Goal: Transaction & Acquisition: Purchase product/service

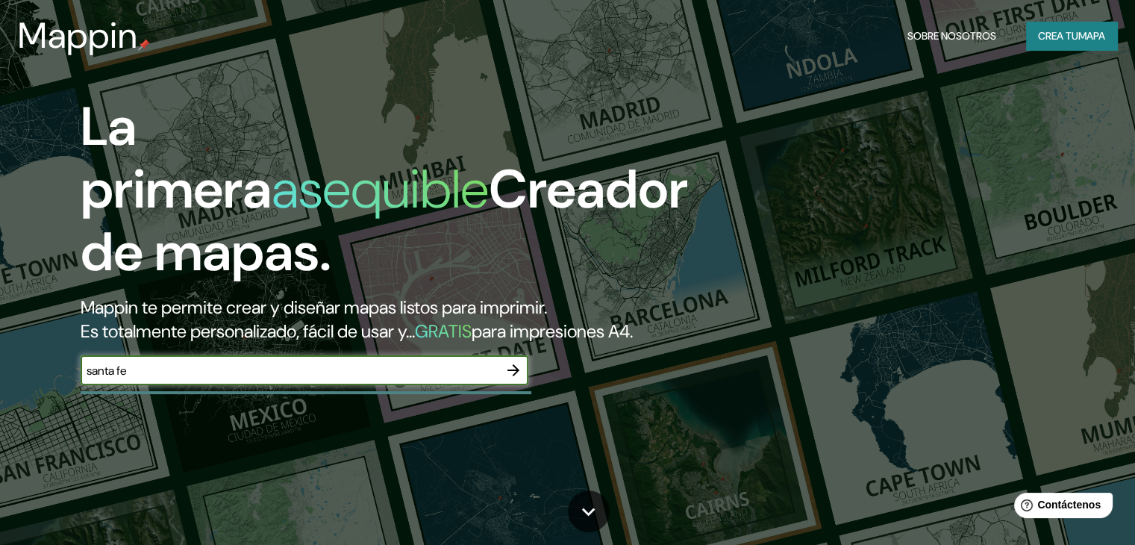
type input "santa fe"
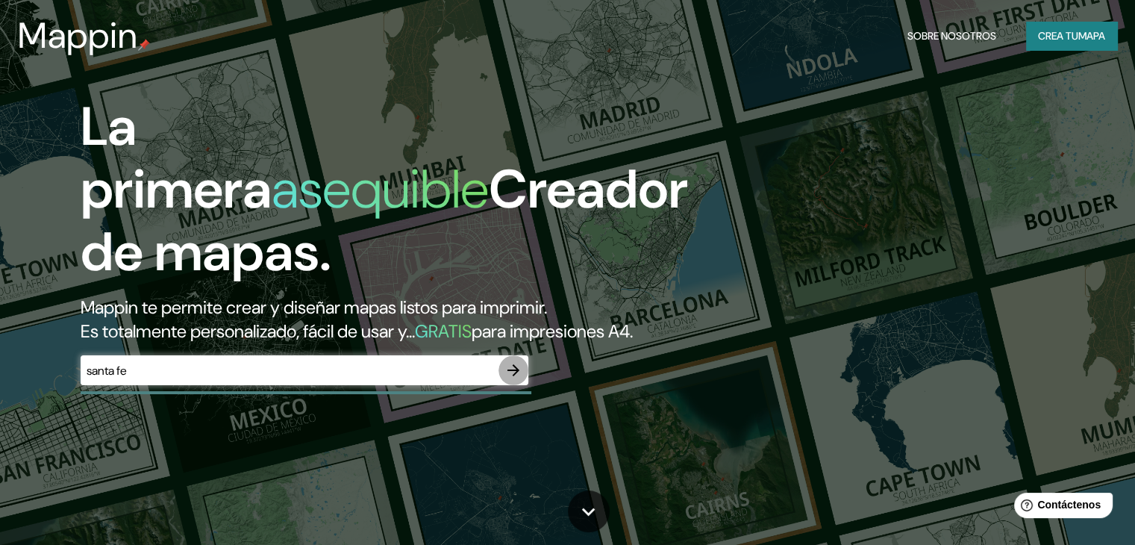
click at [510, 385] on button "button" at bounding box center [514, 370] width 30 height 30
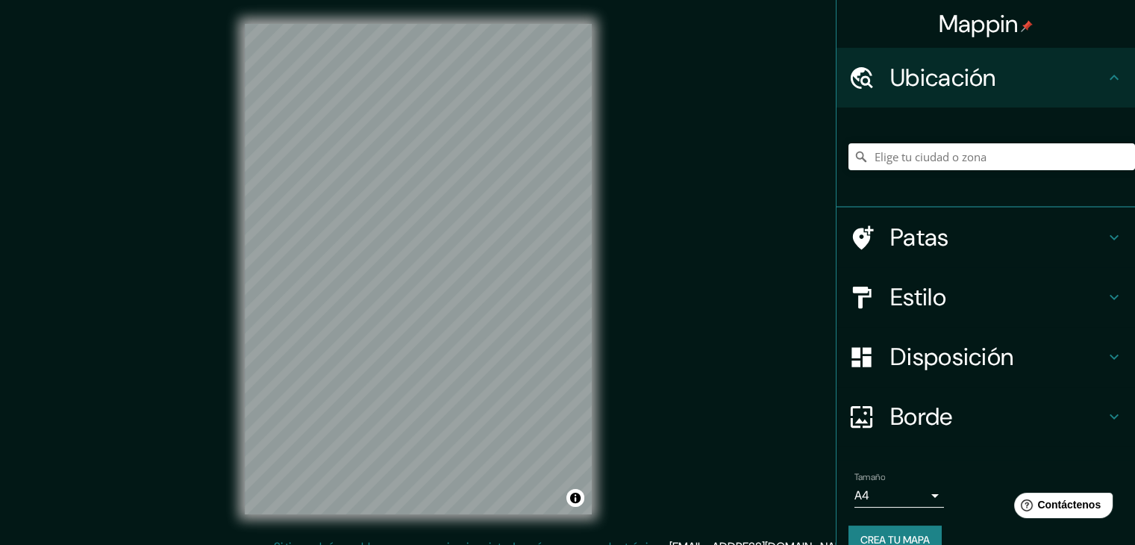
click at [958, 244] on h4 "Patas" at bounding box center [998, 237] width 215 height 30
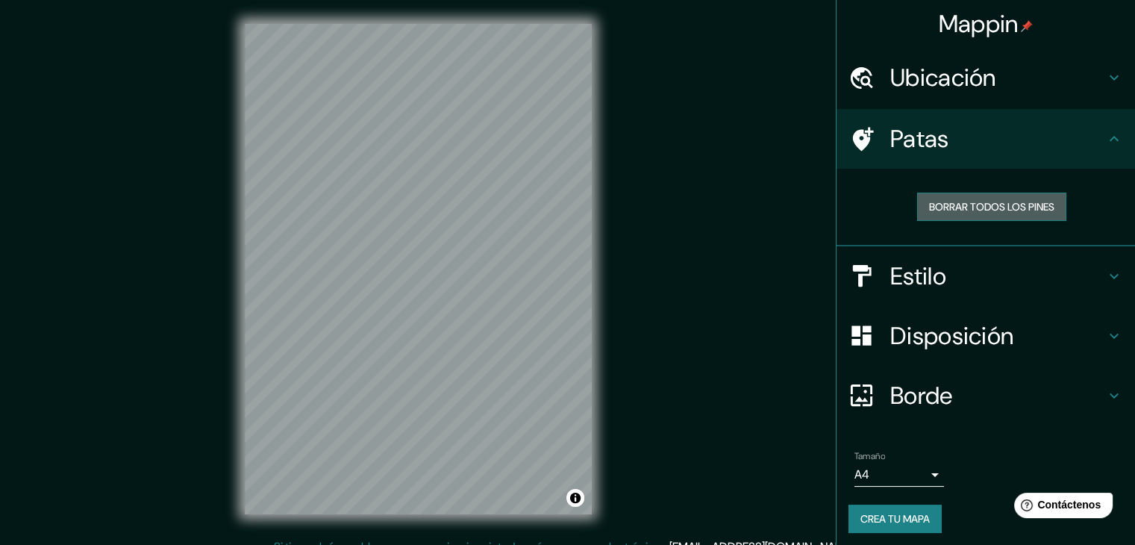
click at [1014, 207] on font "Borrar todos los pines" at bounding box center [991, 206] width 125 height 13
click at [1106, 278] on icon at bounding box center [1115, 276] width 18 height 18
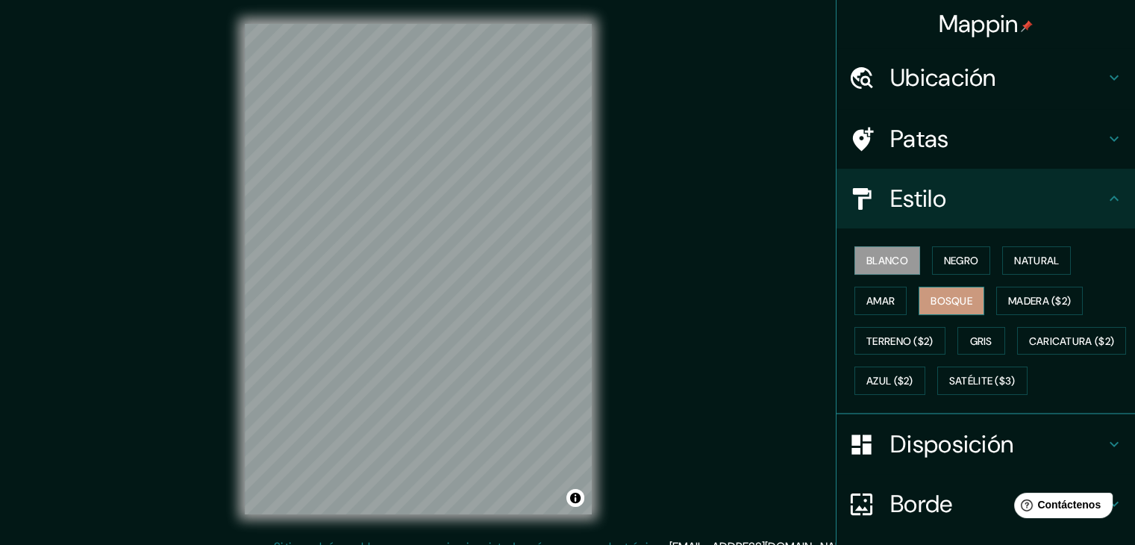
click at [935, 296] on font "Bosque" at bounding box center [952, 300] width 42 height 13
click at [1034, 299] on font "Madera ($2)" at bounding box center [1040, 300] width 63 height 13
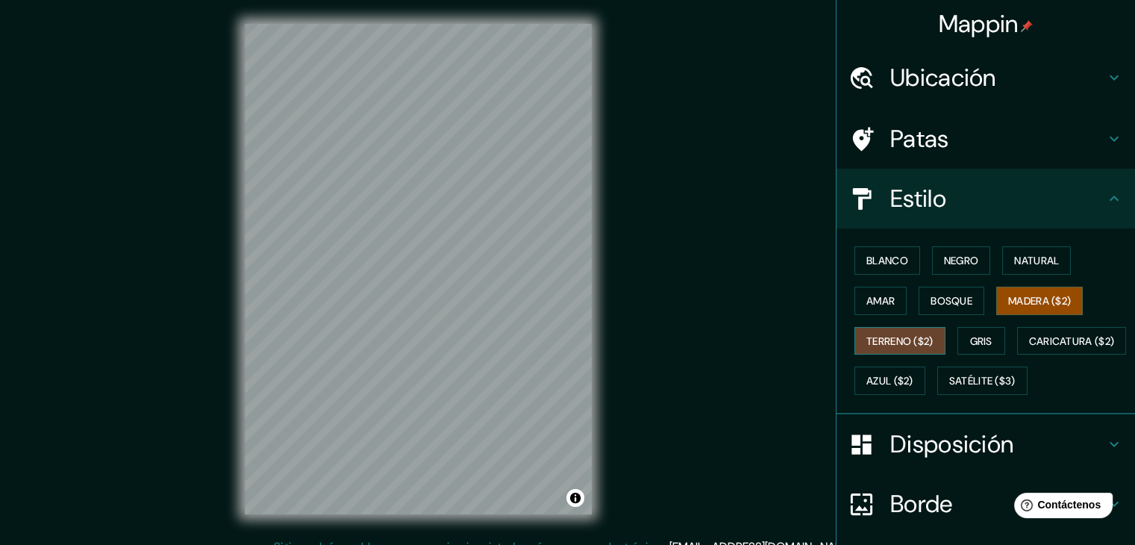
click at [911, 344] on font "Terreno ($2)" at bounding box center [900, 340] width 67 height 13
click at [979, 336] on font "Gris" at bounding box center [981, 340] width 22 height 13
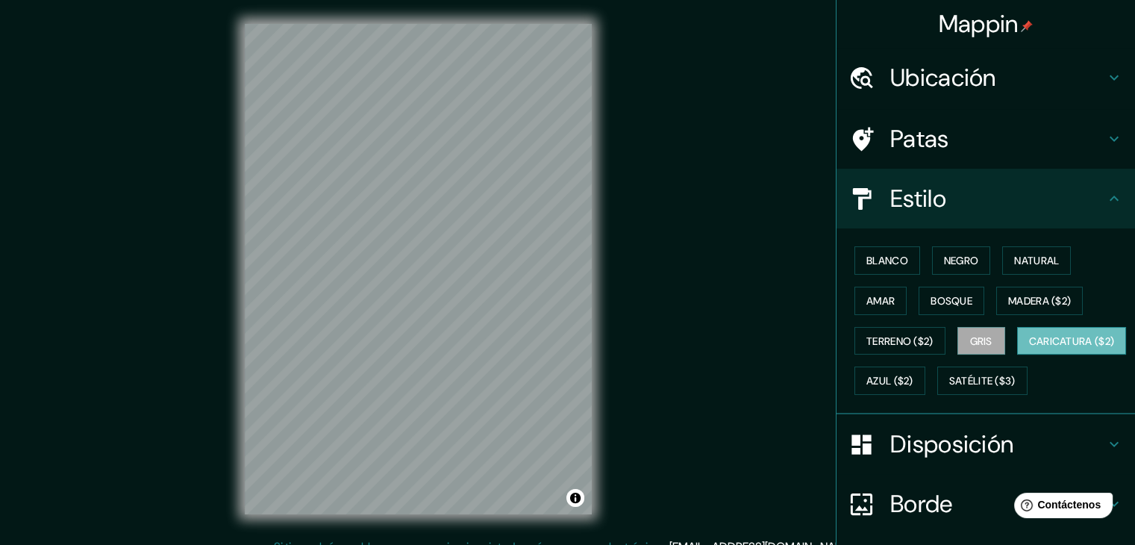
click at [1029, 348] on font "Caricatura ($2)" at bounding box center [1072, 340] width 86 height 13
click at [914, 388] on font "Azul ($2)" at bounding box center [890, 380] width 47 height 19
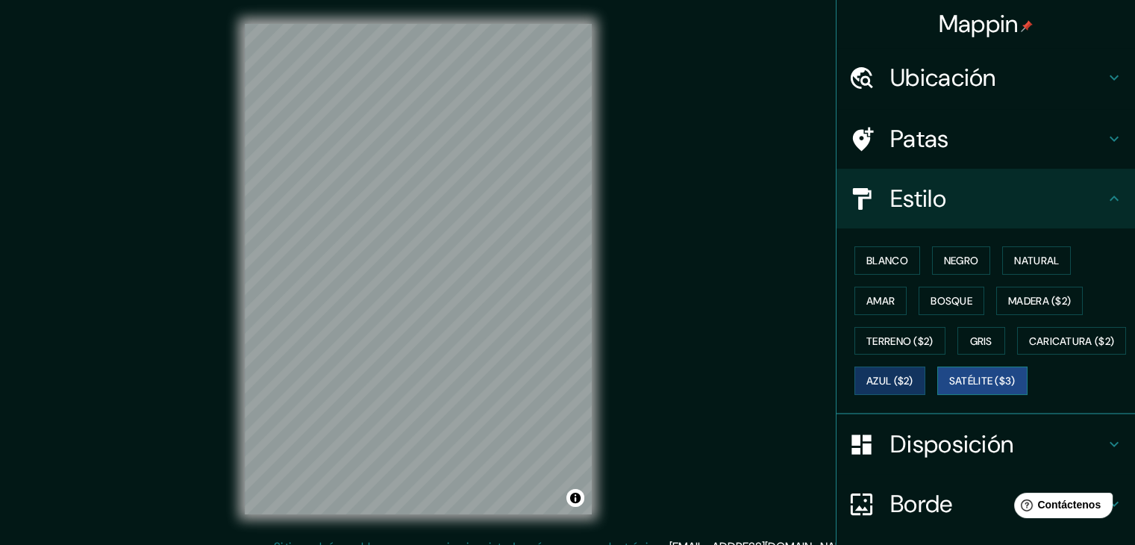
click at [950, 388] on font "Satélite ($3)" at bounding box center [983, 381] width 66 height 13
click at [984, 338] on font "Gris" at bounding box center [981, 340] width 22 height 13
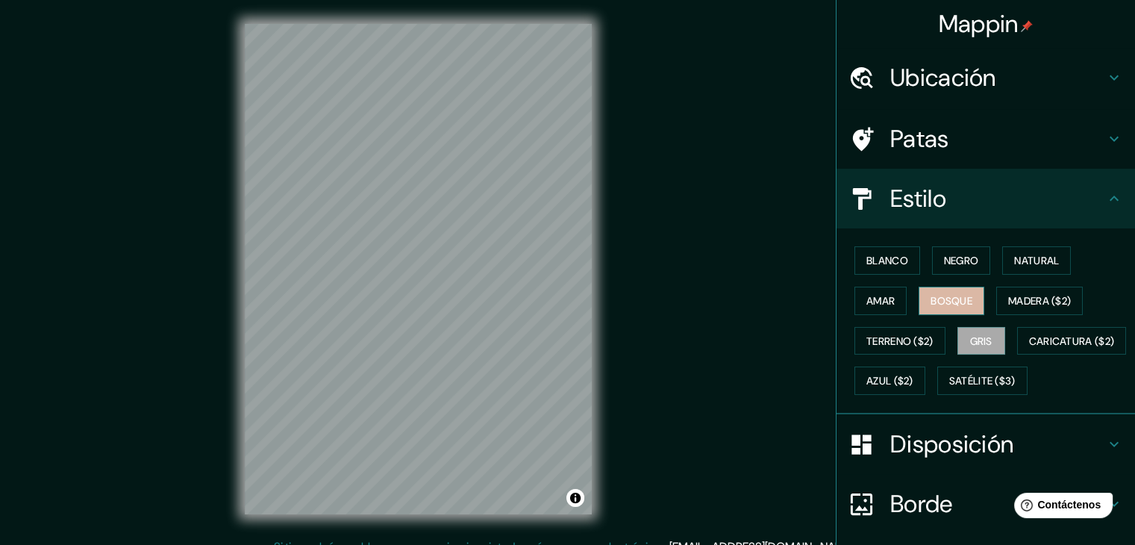
click at [946, 311] on button "Bosque" at bounding box center [952, 301] width 66 height 28
click at [876, 294] on font "Amar" at bounding box center [881, 300] width 28 height 13
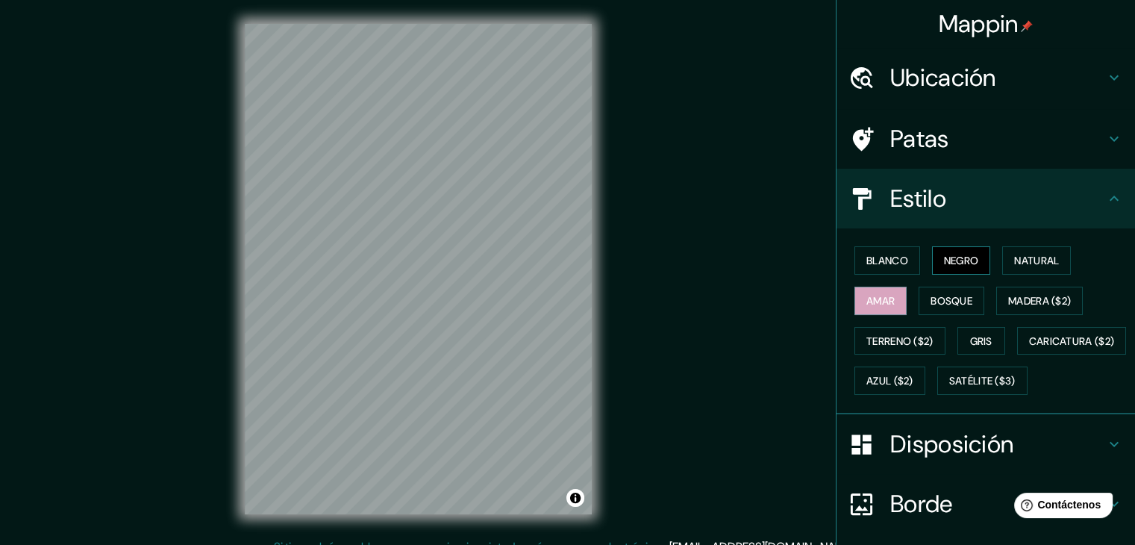
click at [953, 267] on font "Negro" at bounding box center [961, 260] width 35 height 19
click at [886, 257] on font "Blanco" at bounding box center [888, 260] width 42 height 13
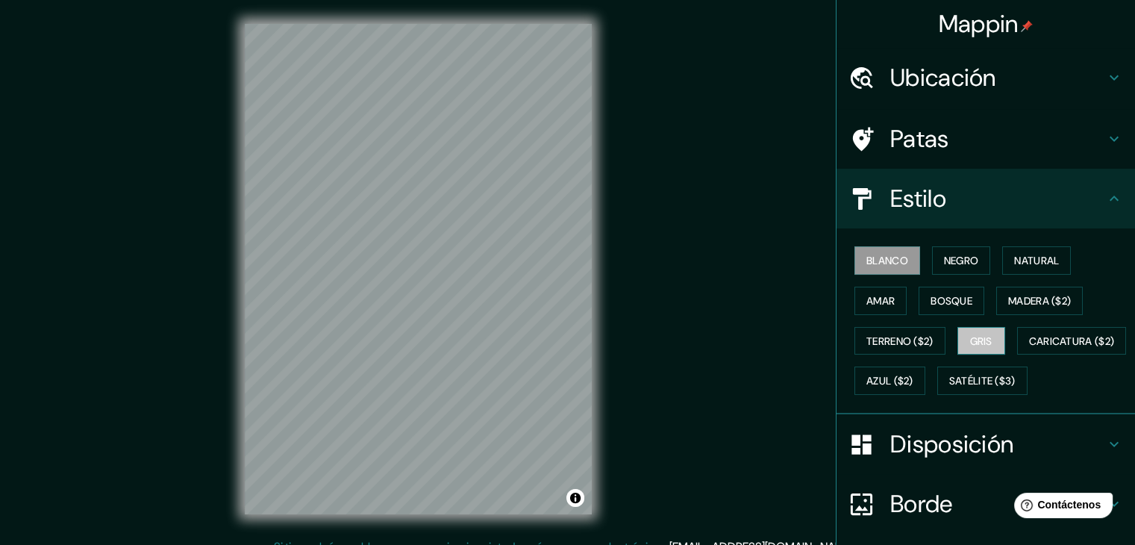
click at [980, 340] on font "Gris" at bounding box center [981, 340] width 22 height 13
click at [932, 301] on font "Bosque" at bounding box center [952, 300] width 42 height 13
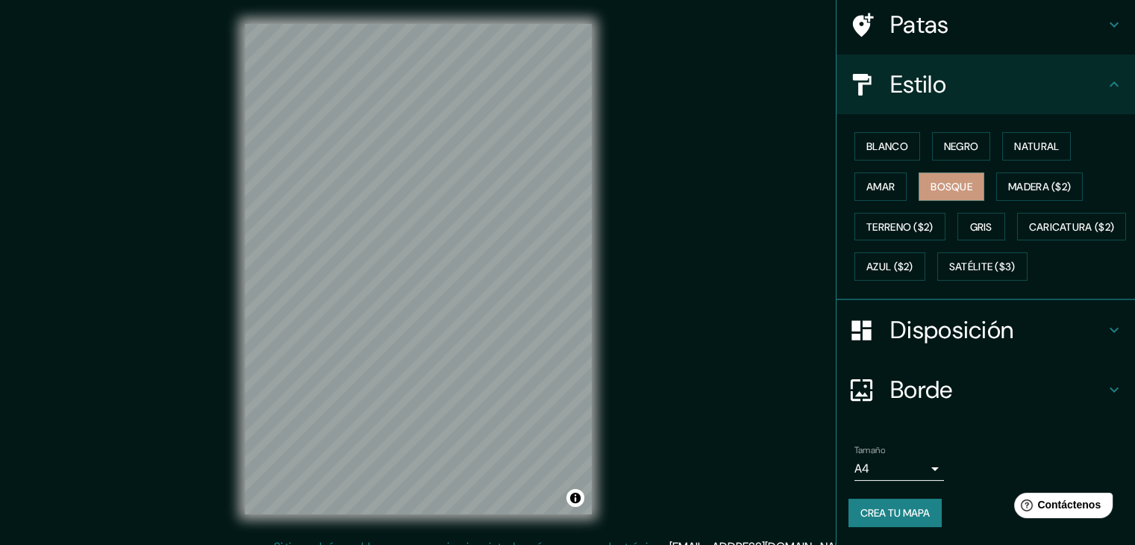
scroll to position [17, 0]
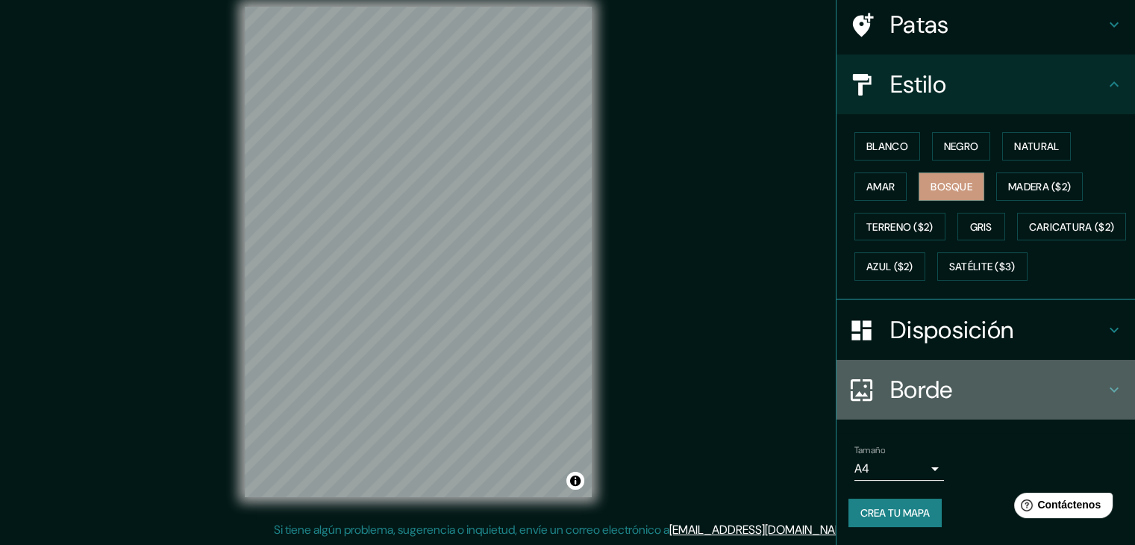
click at [1093, 389] on h4 "Borde" at bounding box center [998, 390] width 215 height 30
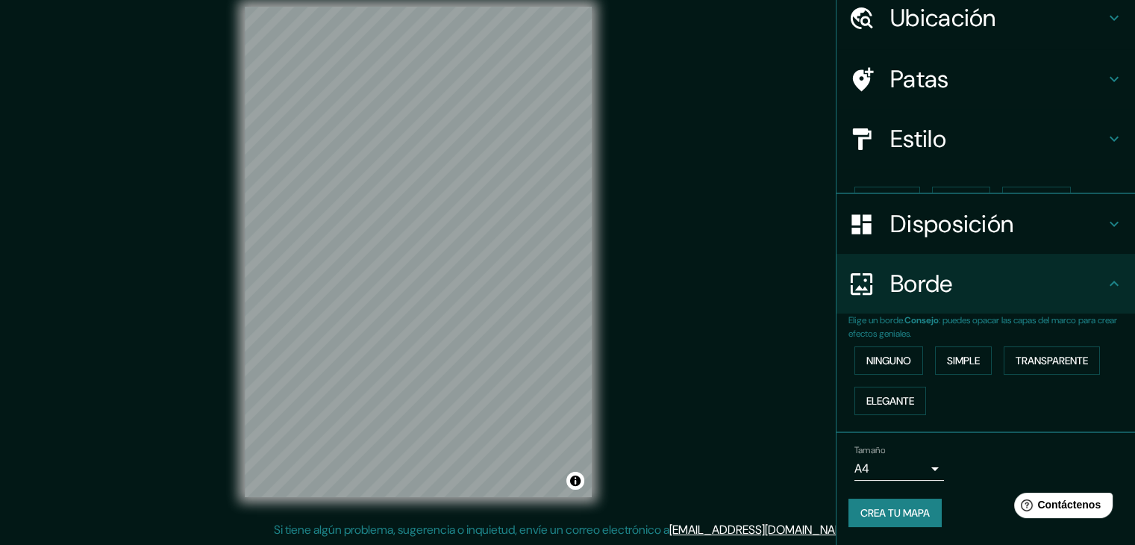
scroll to position [34, 0]
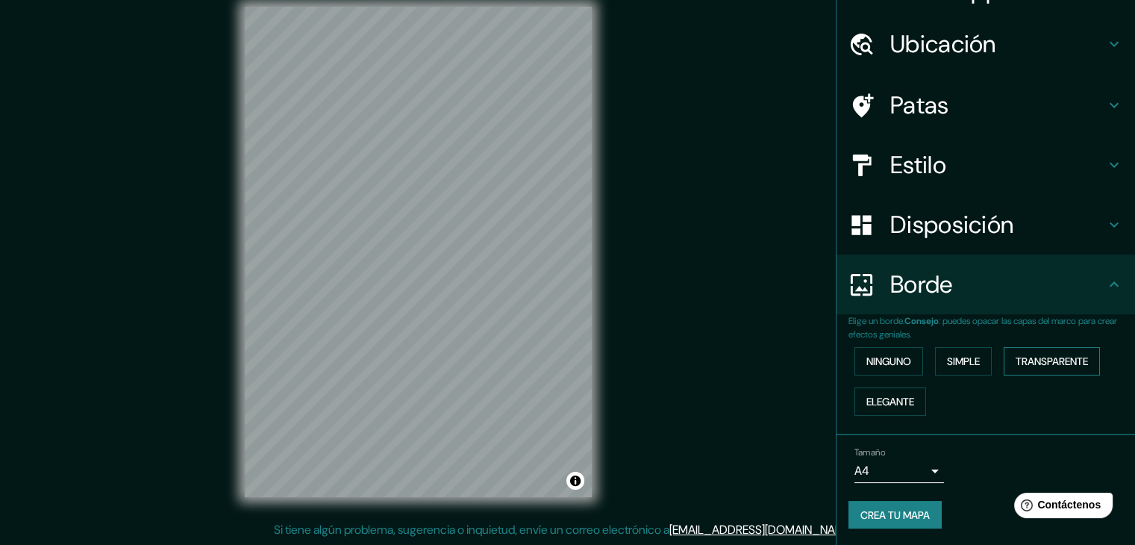
click at [1075, 357] on font "Transparente" at bounding box center [1052, 361] width 72 height 13
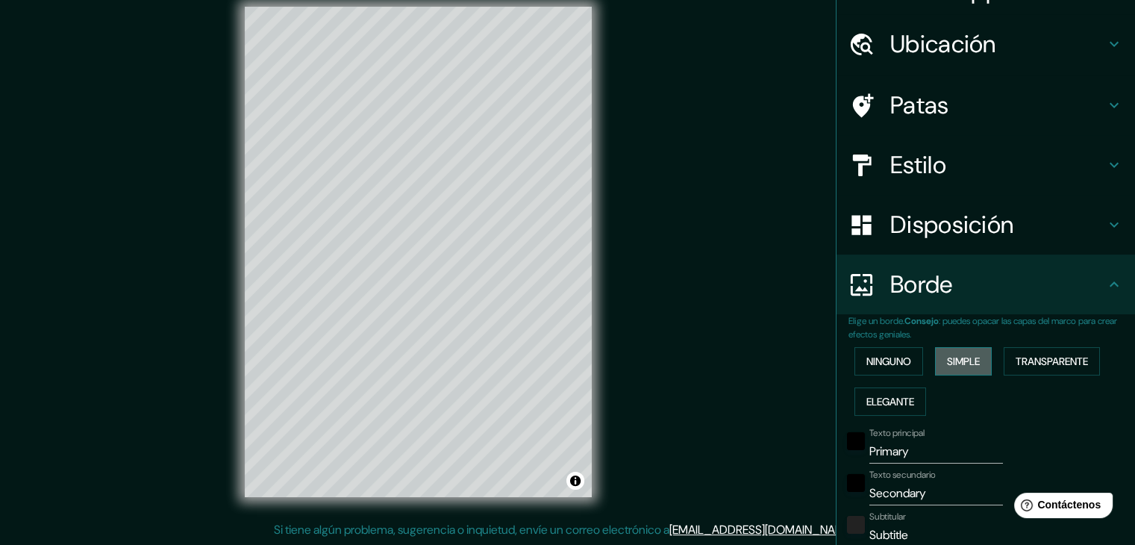
click at [954, 358] on font "Simple" at bounding box center [963, 361] width 33 height 13
click at [867, 358] on font "Ninguno" at bounding box center [889, 361] width 45 height 13
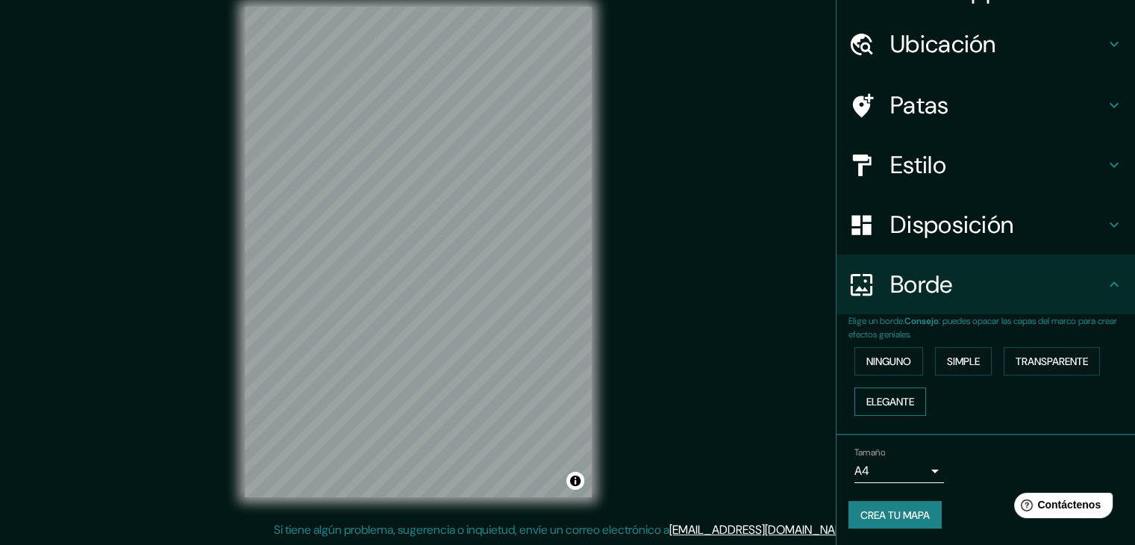
click at [879, 405] on font "Elegante" at bounding box center [891, 401] width 48 height 13
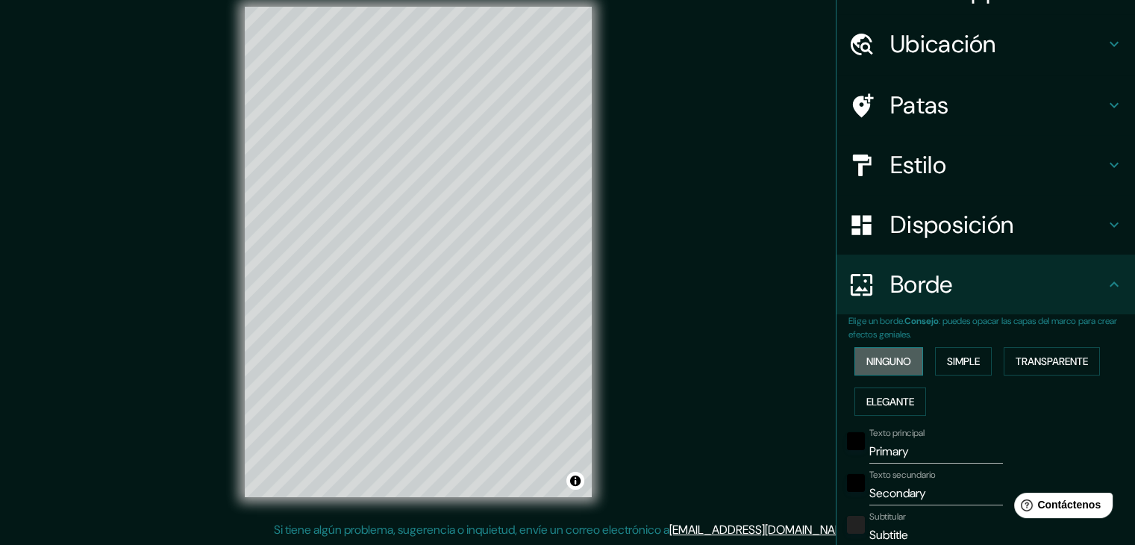
click at [890, 365] on font "Ninguno" at bounding box center [889, 361] width 45 height 13
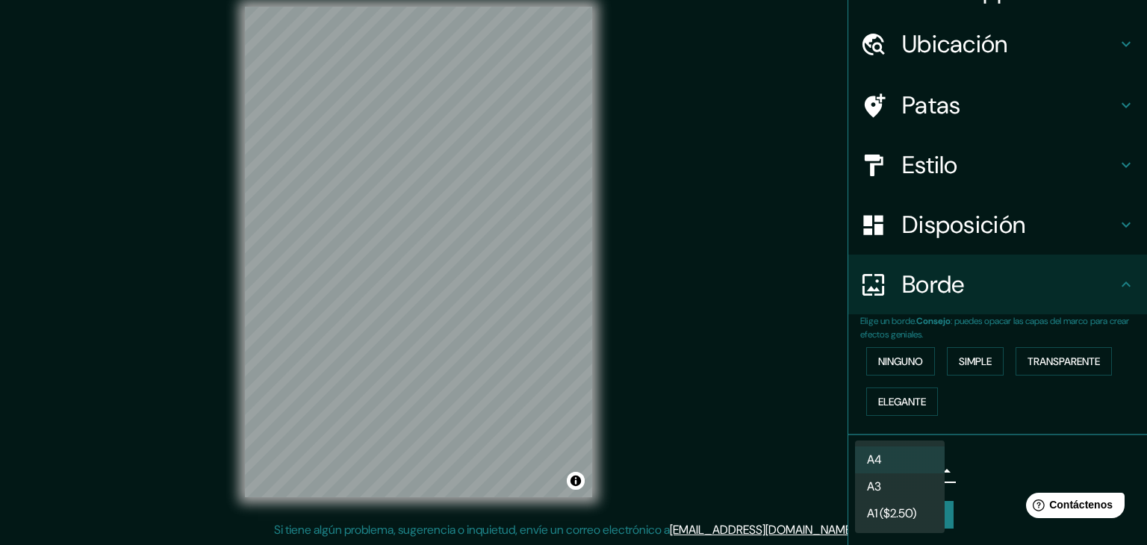
click at [929, 464] on body "Mappin Ubicación Patas Estilo Disposición Borde Elige un borde. Consejo : puede…" at bounding box center [573, 255] width 1147 height 545
click at [995, 446] on div at bounding box center [573, 272] width 1147 height 545
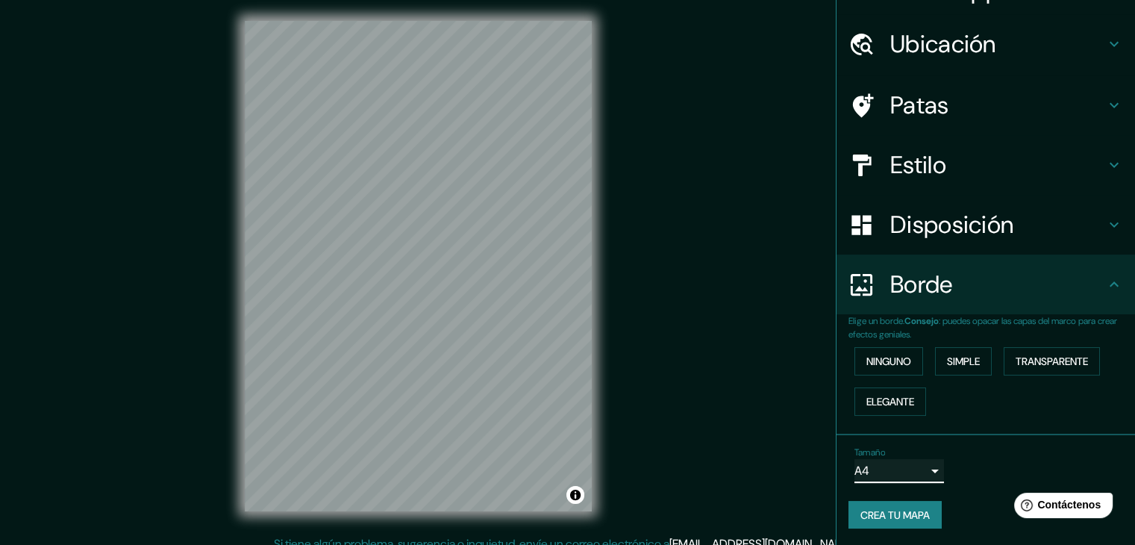
scroll to position [0, 0]
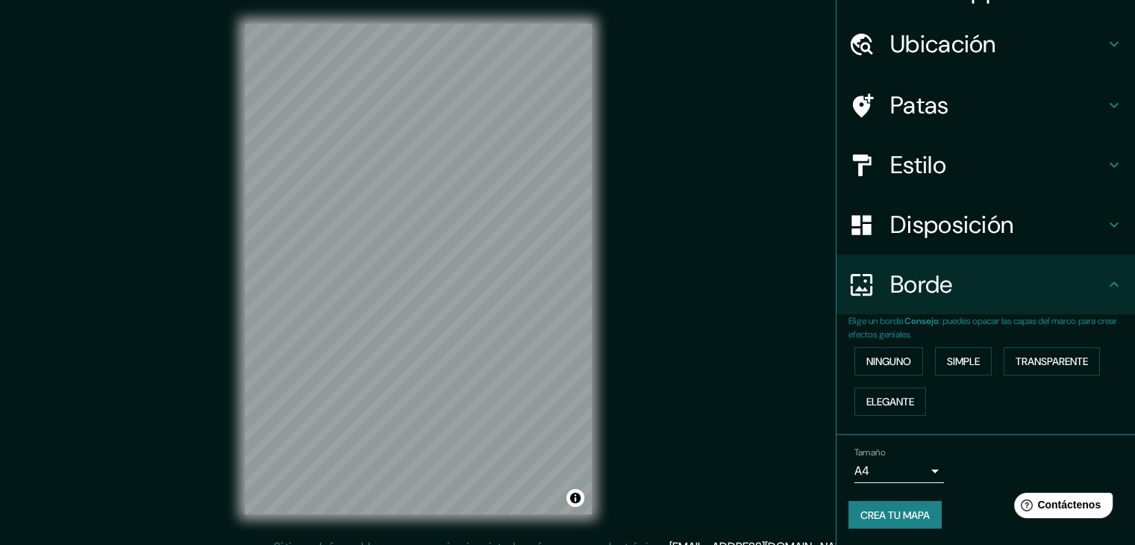
click at [896, 513] on font "Crea tu mapa" at bounding box center [895, 514] width 69 height 13
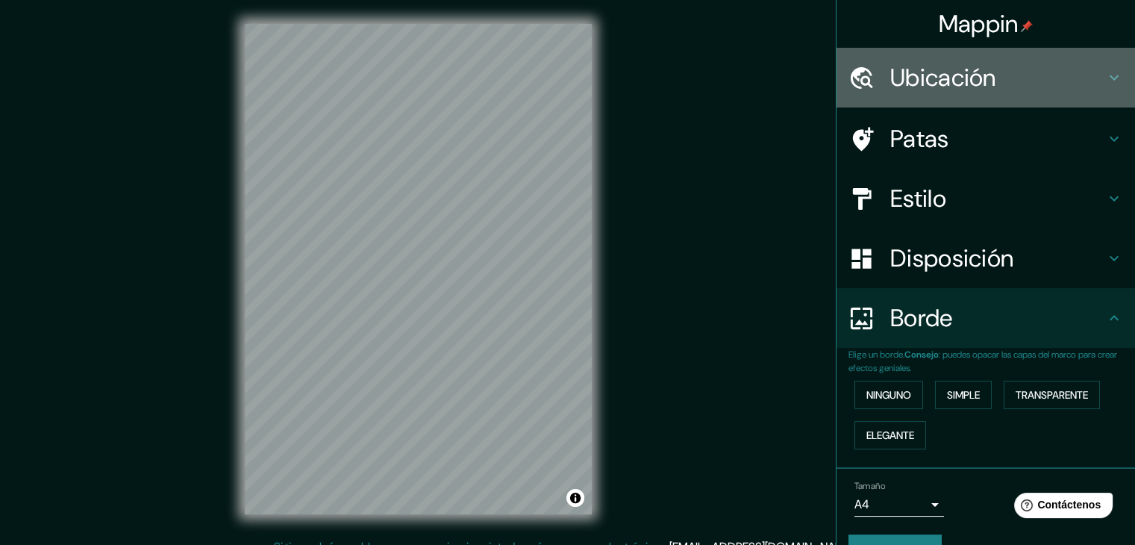
click at [1106, 72] on icon at bounding box center [1115, 78] width 18 height 18
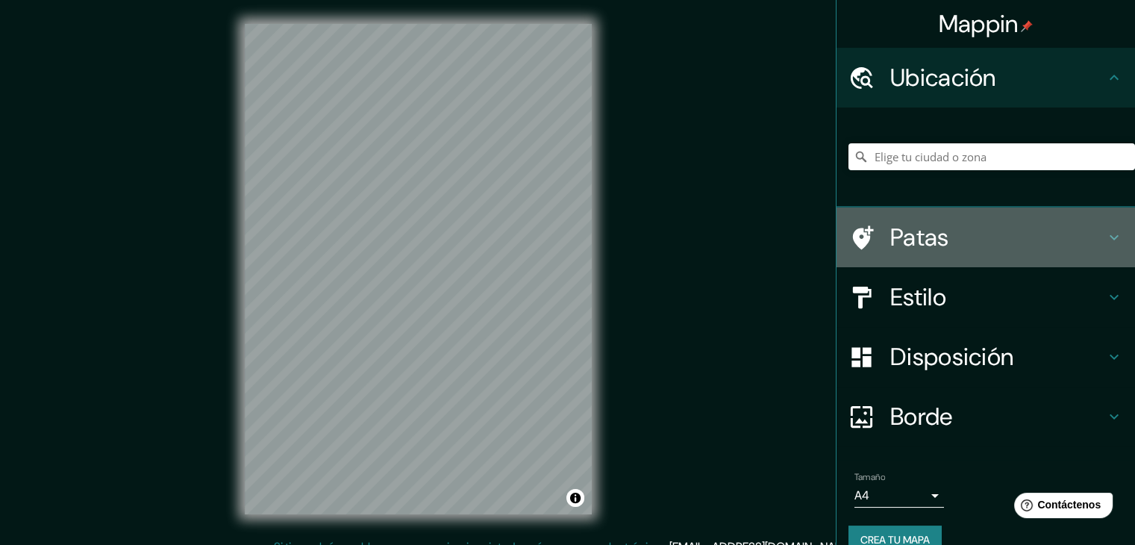
click at [1106, 234] on icon at bounding box center [1115, 237] width 18 height 18
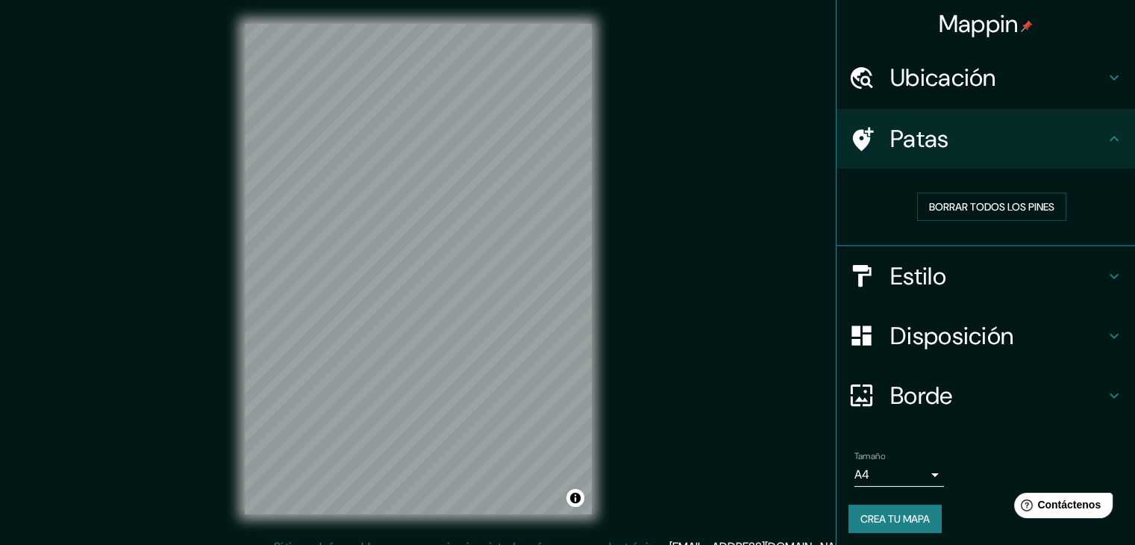
click at [1106, 271] on icon at bounding box center [1115, 276] width 18 height 18
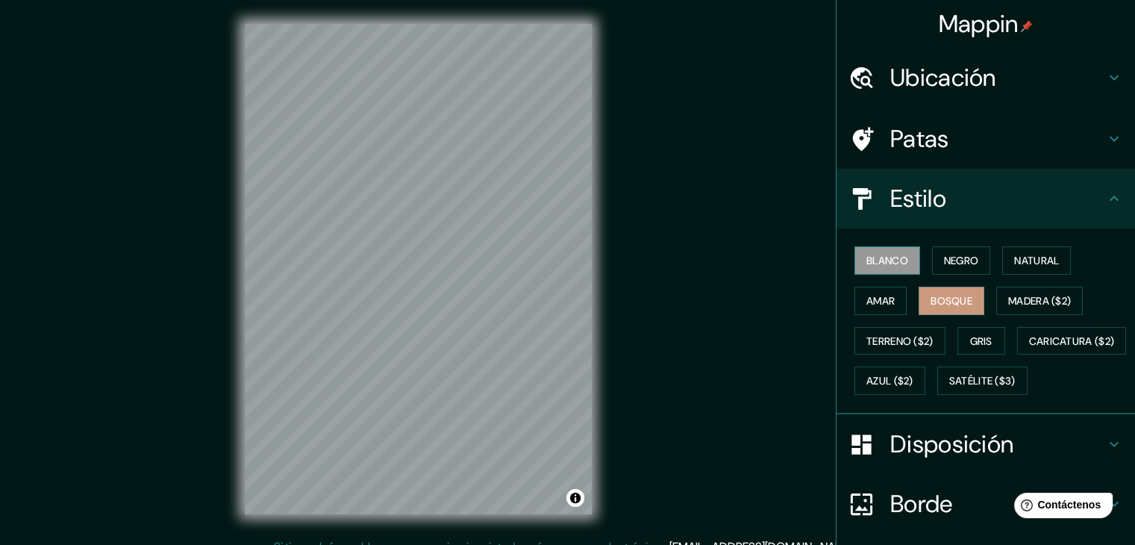
click at [890, 255] on font "Blanco" at bounding box center [888, 260] width 42 height 13
click at [948, 257] on font "Negro" at bounding box center [961, 260] width 35 height 13
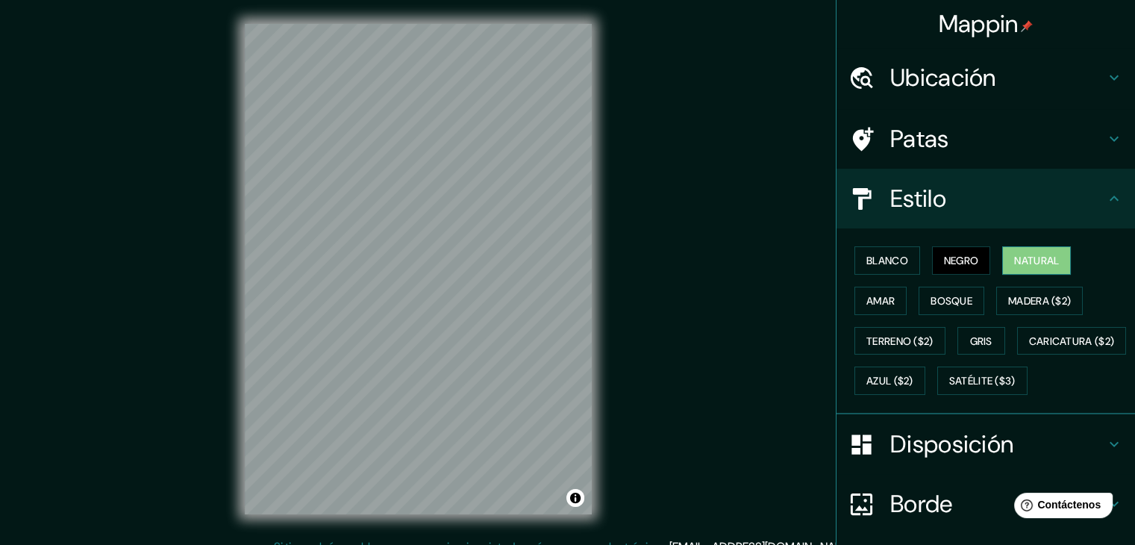
click at [1015, 264] on font "Natural" at bounding box center [1036, 260] width 45 height 13
click at [881, 298] on font "Amar" at bounding box center [881, 300] width 28 height 13
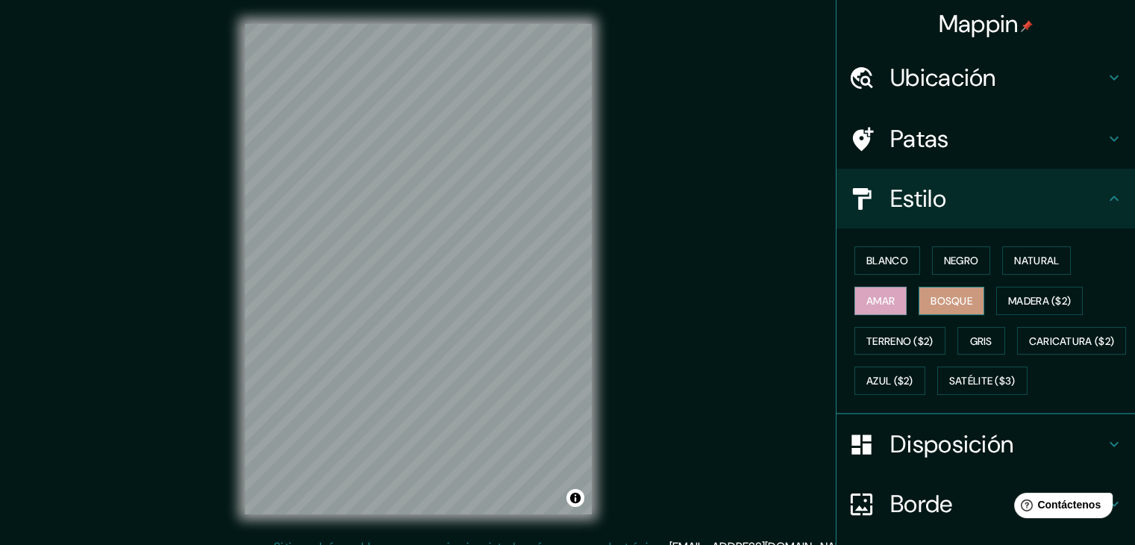
click at [935, 294] on font "Bosque" at bounding box center [952, 300] width 42 height 13
click at [1055, 299] on font "Madera ($2)" at bounding box center [1040, 300] width 63 height 13
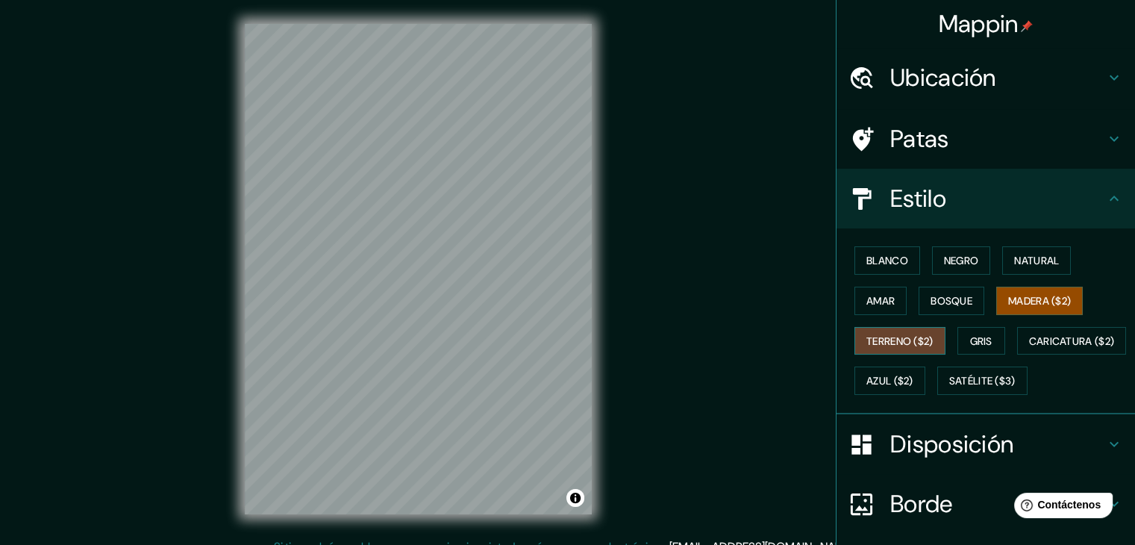
click at [897, 334] on font "Terreno ($2)" at bounding box center [900, 340] width 67 height 13
click at [976, 336] on font "Gris" at bounding box center [981, 340] width 22 height 13
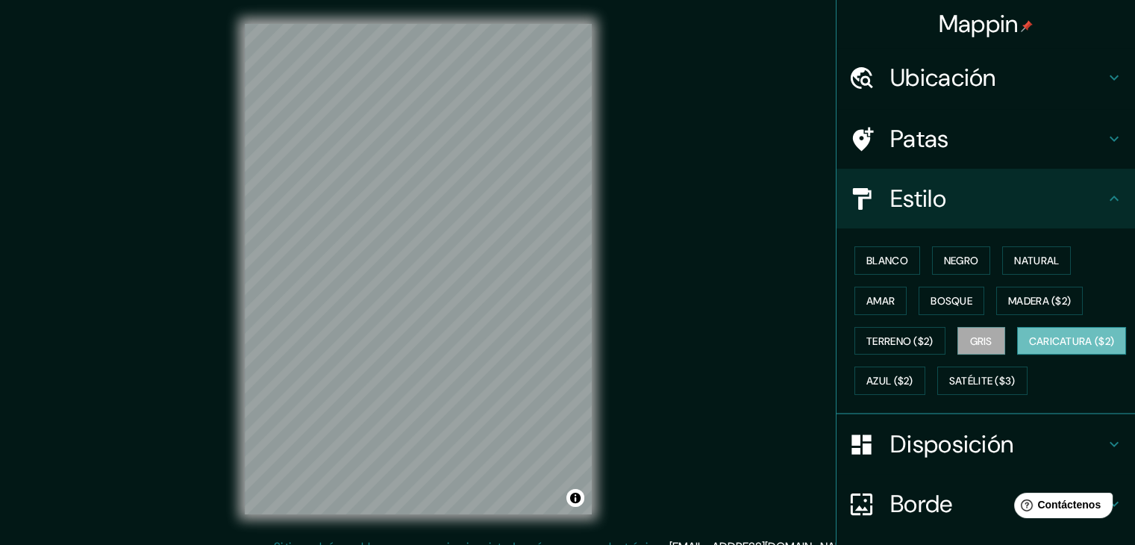
click at [1029, 348] on font "Caricatura ($2)" at bounding box center [1072, 340] width 86 height 13
click at [914, 383] on font "Azul ($2)" at bounding box center [890, 381] width 47 height 13
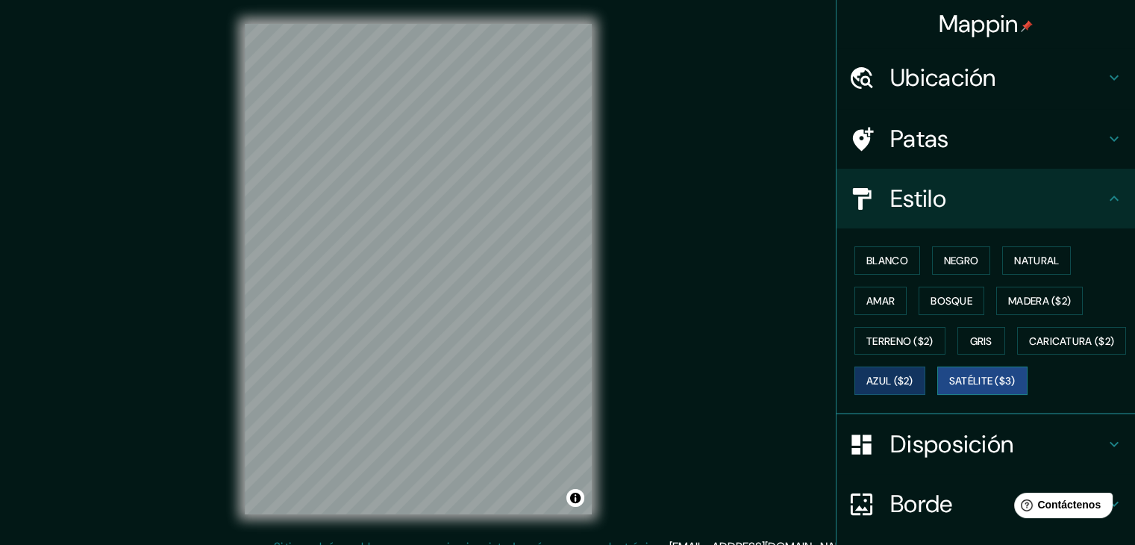
click at [950, 388] on font "Satélite ($3)" at bounding box center [983, 381] width 66 height 13
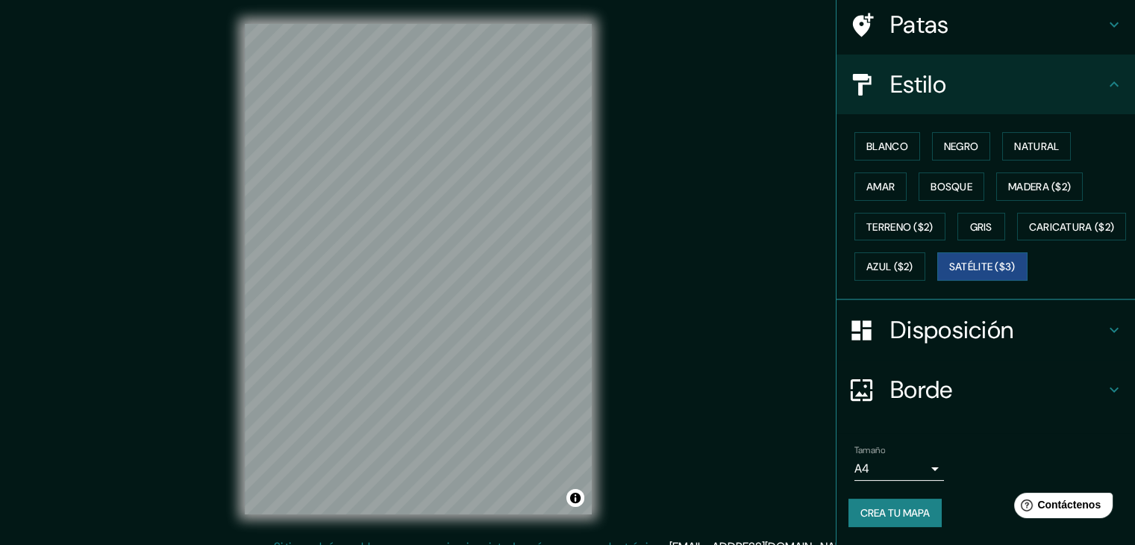
click at [971, 325] on font "Disposición" at bounding box center [952, 329] width 123 height 31
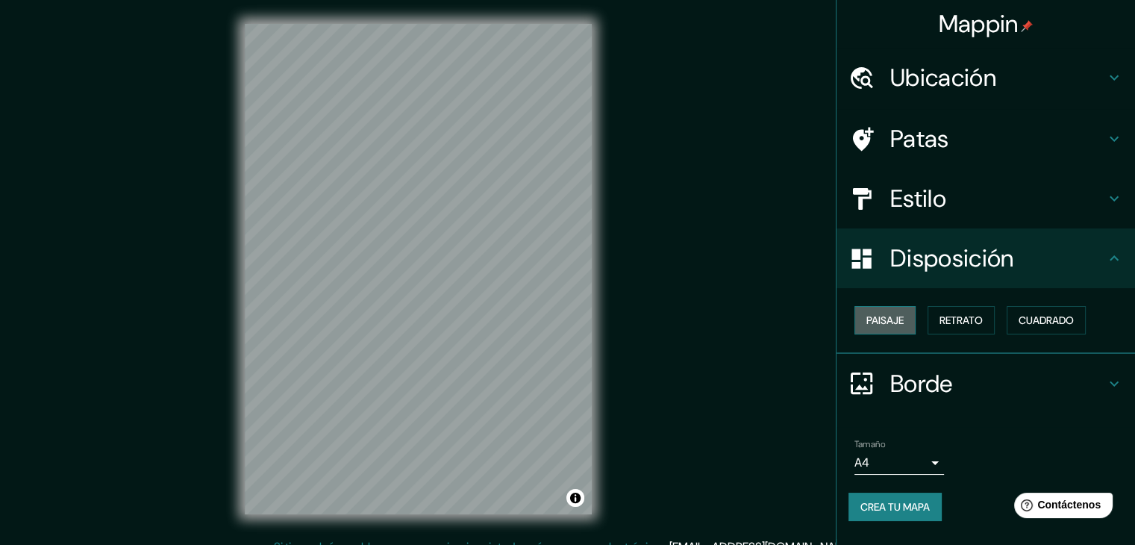
click at [872, 314] on font "Paisaje" at bounding box center [885, 320] width 37 height 13
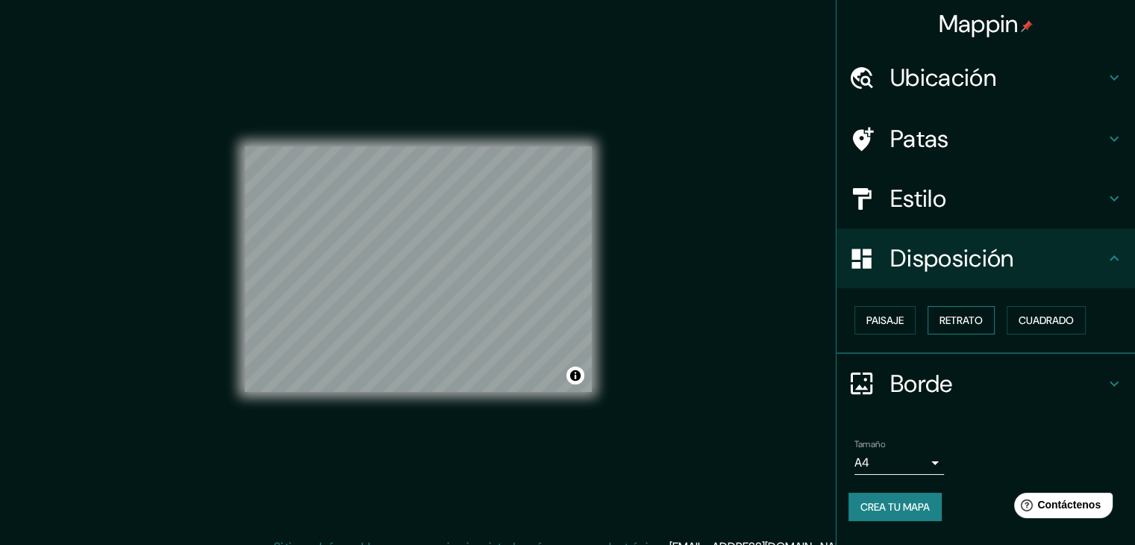
click at [970, 320] on font "Retrato" at bounding box center [961, 320] width 43 height 13
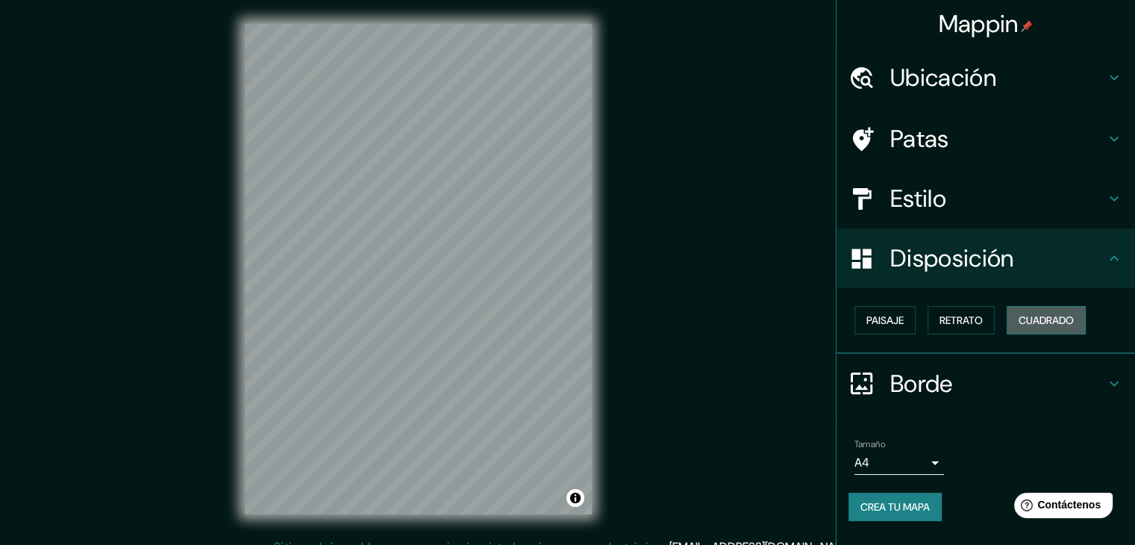
click at [1036, 317] on font "Cuadrado" at bounding box center [1046, 320] width 55 height 13
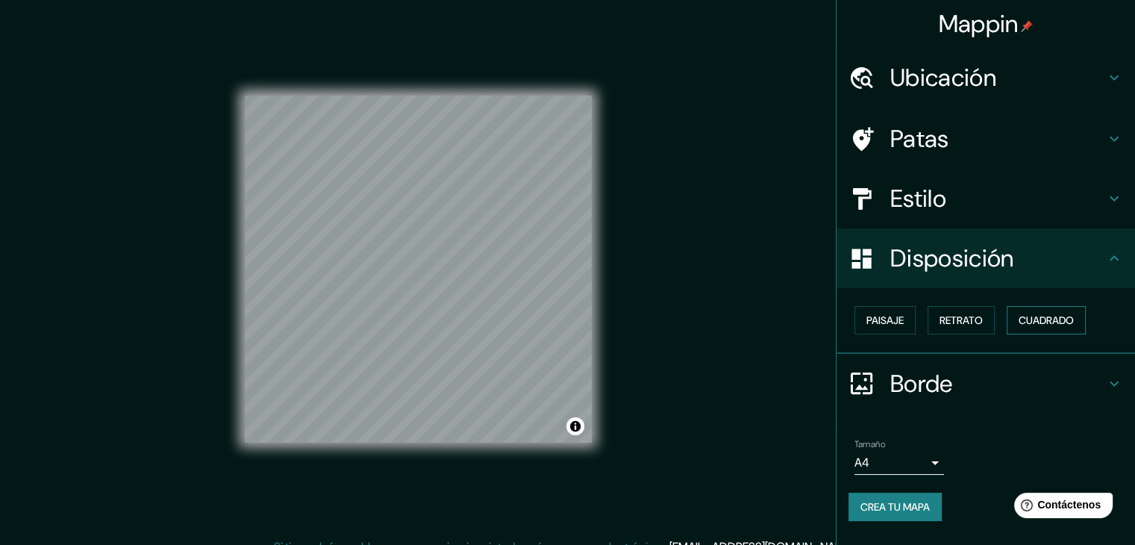
click at [1024, 311] on font "Cuadrado" at bounding box center [1046, 320] width 55 height 19
click at [894, 320] on font "Paisaje" at bounding box center [885, 320] width 37 height 13
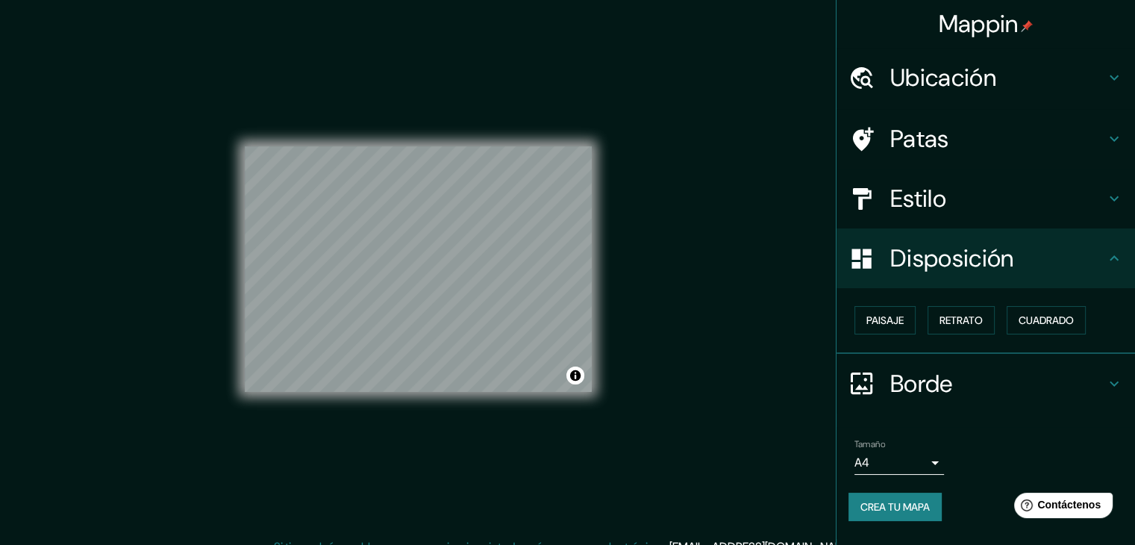
click at [1121, 257] on icon at bounding box center [1115, 258] width 18 height 18
click at [971, 320] on font "Retrato" at bounding box center [961, 320] width 43 height 13
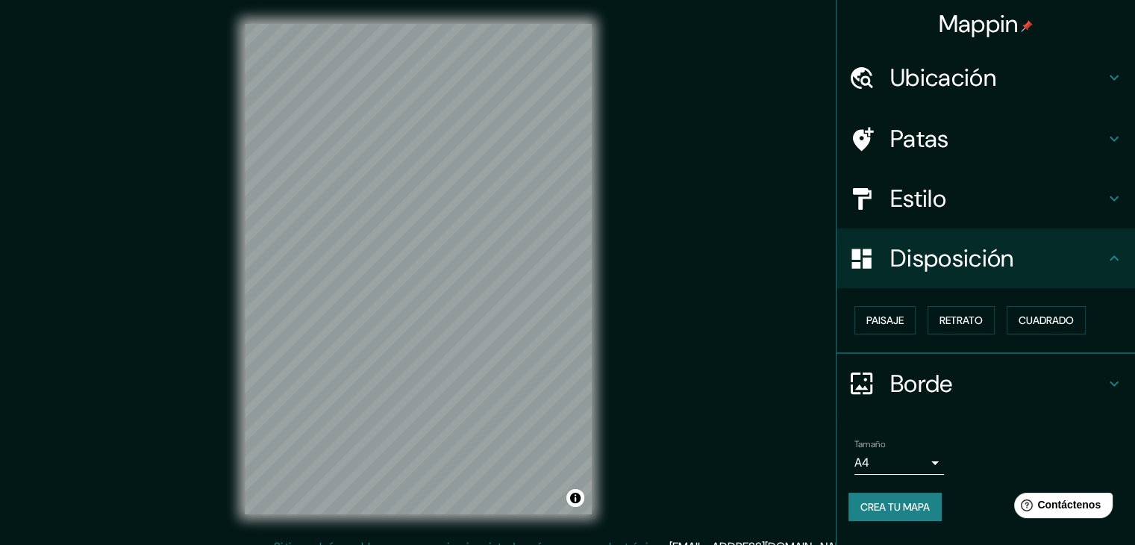
scroll to position [17, 0]
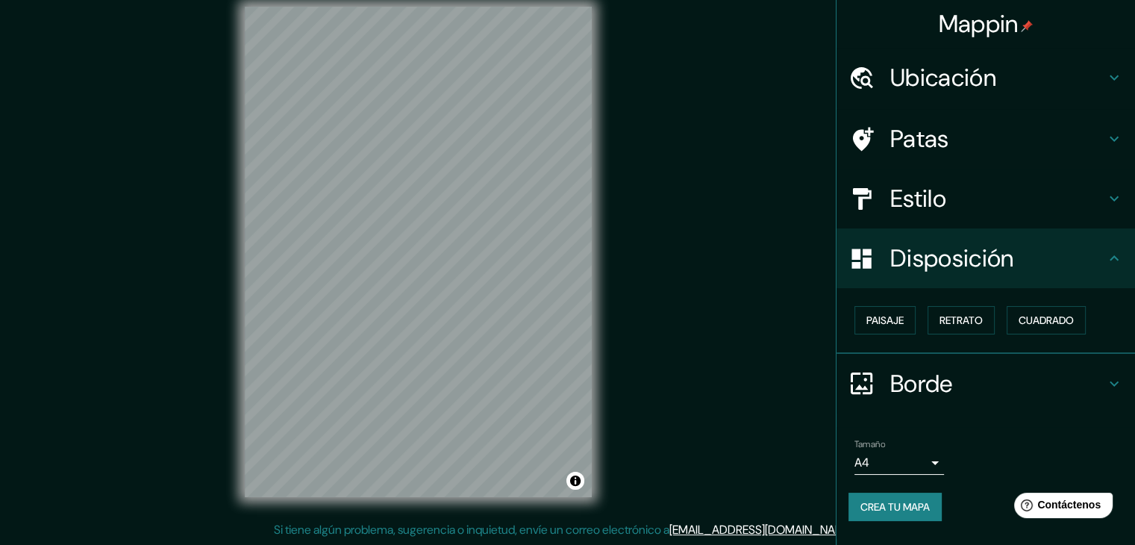
click at [967, 187] on h4 "Estilo" at bounding box center [998, 199] width 215 height 30
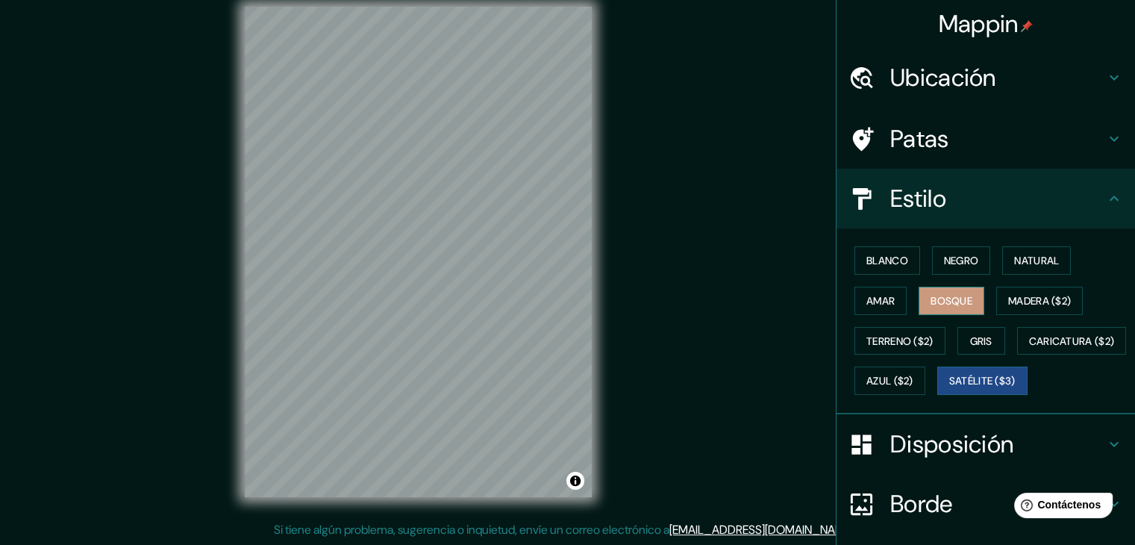
drag, startPoint x: 950, startPoint y: 291, endPoint x: 941, endPoint y: 287, distance: 10.4
click at [944, 289] on button "Bosque" at bounding box center [952, 301] width 66 height 28
